Goal: Answer question/provide support: Share knowledge or assist other users

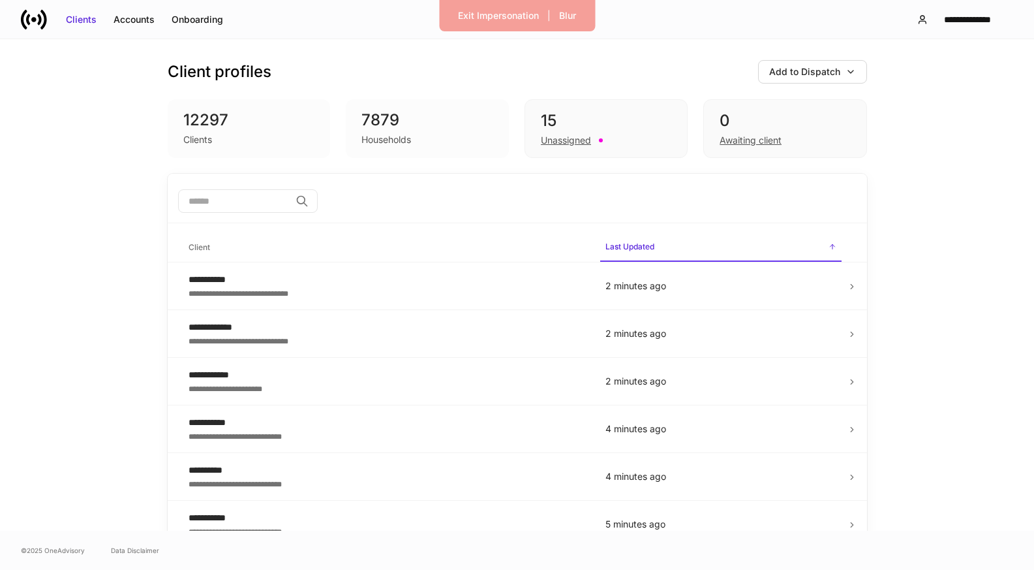
click at [253, 202] on input "search" at bounding box center [234, 200] width 112 height 23
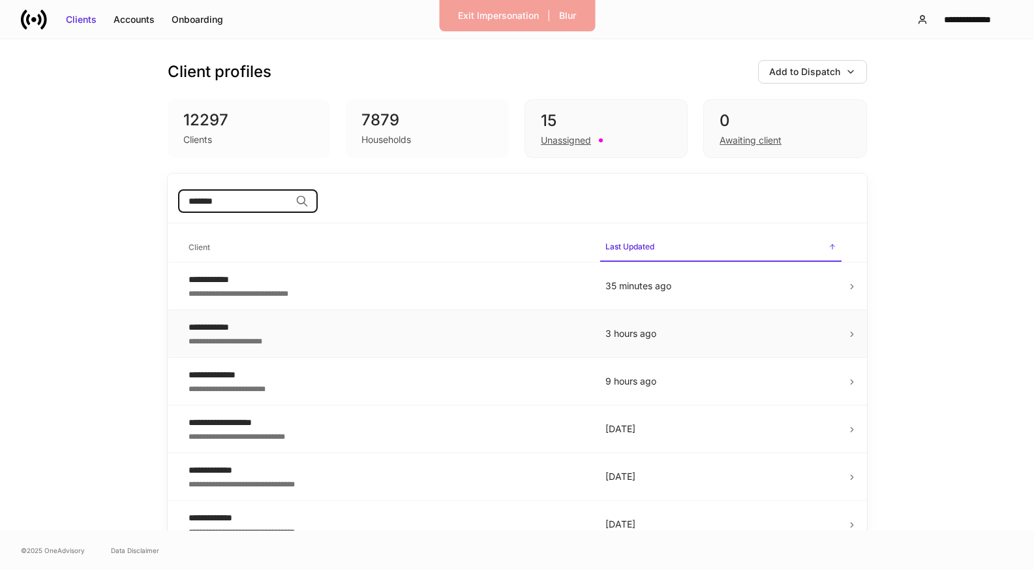
type input "******"
click at [358, 338] on div "**********" at bounding box center [387, 339] width 396 height 13
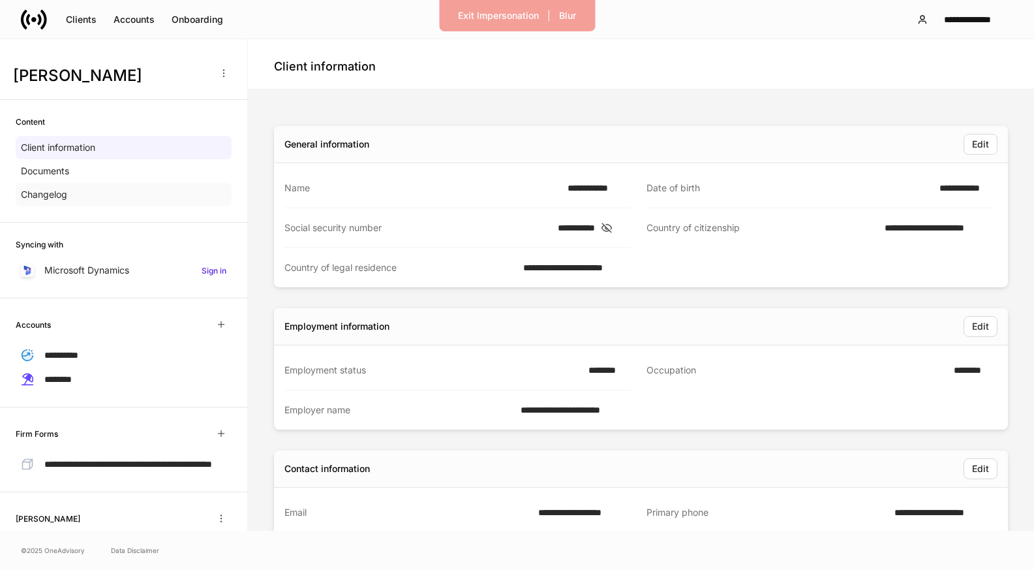
click at [87, 196] on div "Changelog" at bounding box center [124, 194] width 216 height 23
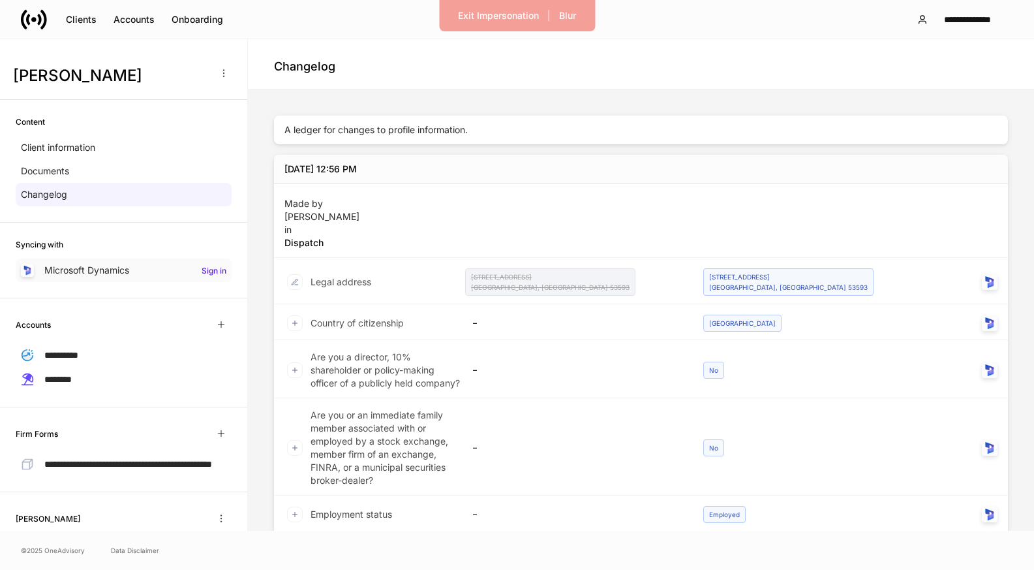
drag, startPoint x: 142, startPoint y: 262, endPoint x: 155, endPoint y: 262, distance: 13.1
click at [142, 262] on div "Microsoft Dynamics Sign in" at bounding box center [124, 269] width 216 height 23
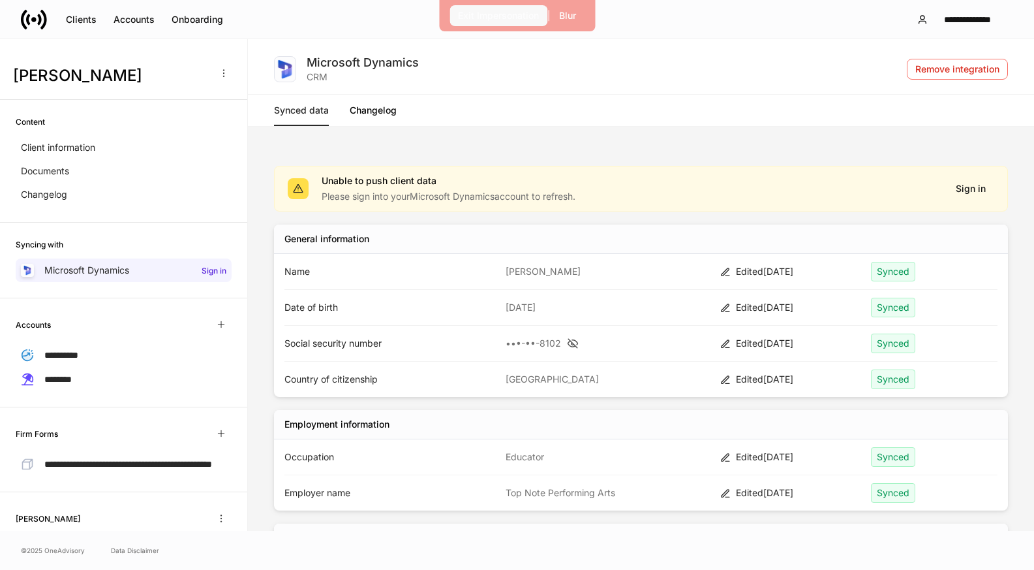
click at [504, 15] on div "Exit Impersonation" at bounding box center [498, 15] width 81 height 13
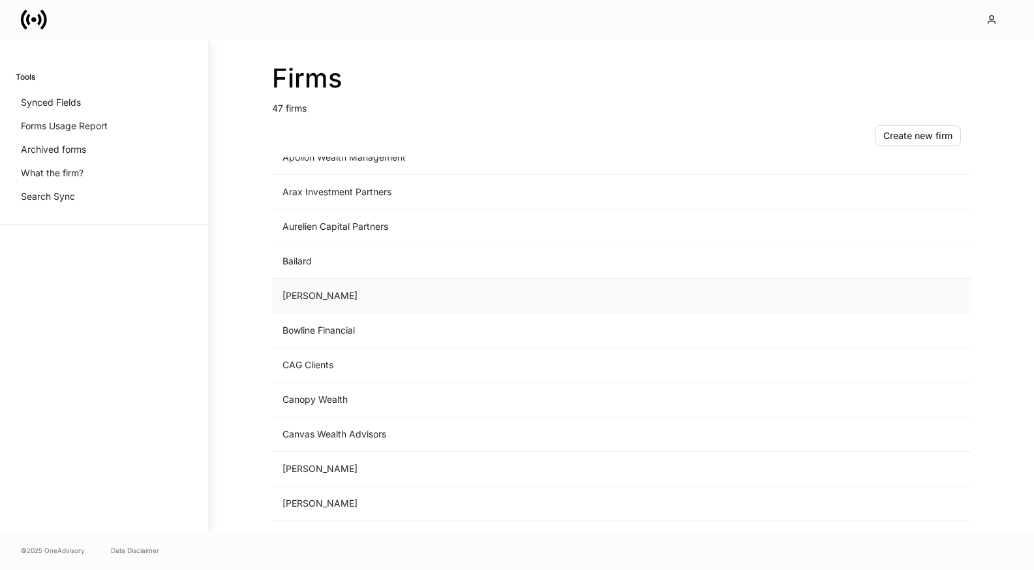
scroll to position [229, 0]
click at [322, 427] on td "Choreo" at bounding box center [513, 433] width 483 height 35
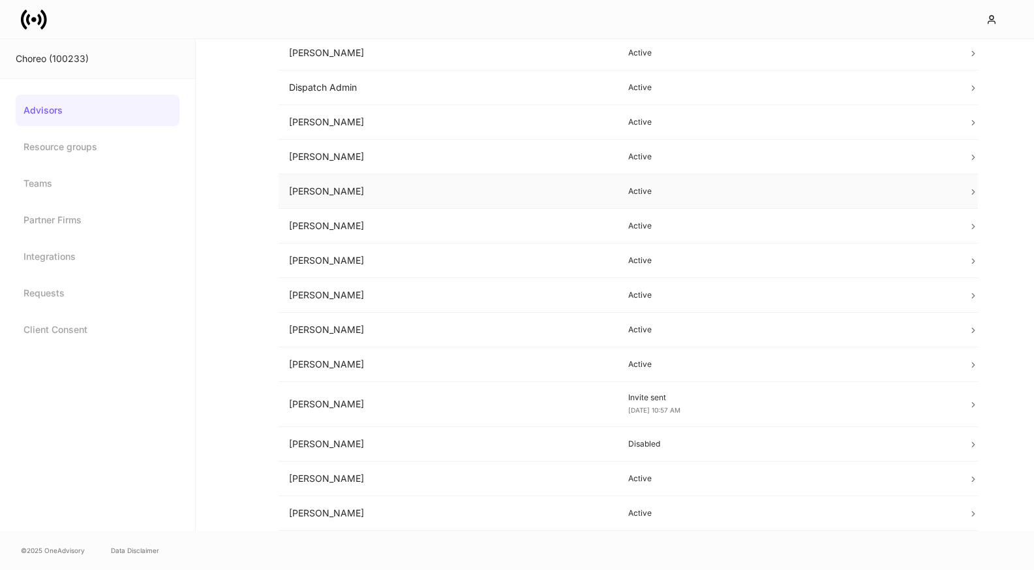
scroll to position [317, 0]
click at [320, 508] on td "[PERSON_NAME]" at bounding box center [449, 514] width 340 height 35
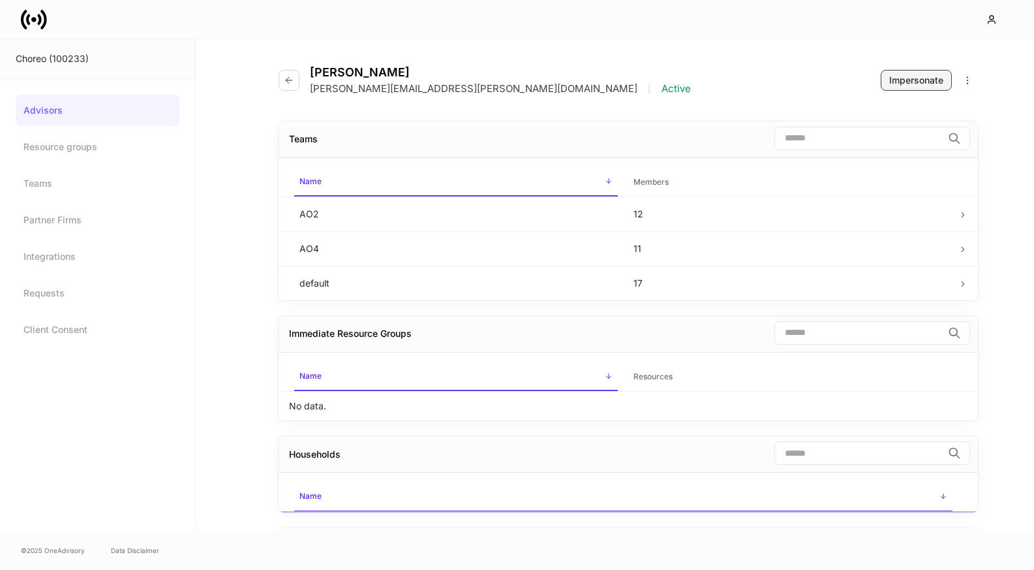
click at [904, 89] on button "Impersonate" at bounding box center [916, 80] width 71 height 21
